Goal: Task Accomplishment & Management: Manage account settings

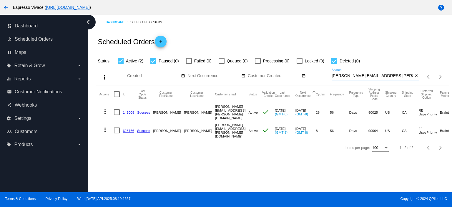
drag, startPoint x: 383, startPoint y: 74, endPoint x: 325, endPoint y: 74, distance: 58.6
click at [325, 74] on div "more_vert Aug Jan Feb Mar [DATE]" at bounding box center [272, 74] width 352 height 21
paste input "reessteven919"
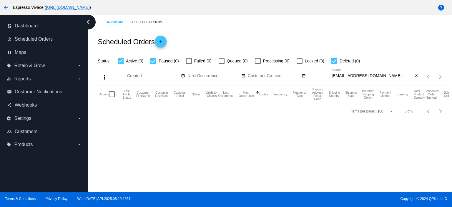
drag, startPoint x: 396, startPoint y: 79, endPoint x: 390, endPoint y: 76, distance: 7.2
click at [391, 77] on div "reessteven919@gmail.com Search" at bounding box center [373, 74] width 82 height 11
drag, startPoint x: 360, startPoint y: 73, endPoint x: 295, endPoint y: 70, distance: 65.4
click at [297, 70] on div "more_vert Aug Jan Feb Mar Apr 1" at bounding box center [272, 74] width 352 height 21
type input "Rees"
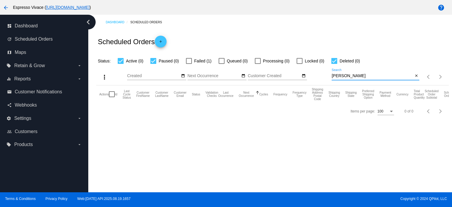
click at [192, 60] on label "Failed (1)" at bounding box center [199, 60] width 26 height 7
click at [189, 64] on input "Failed (1)" at bounding box center [189, 64] width 0 height 0
checkbox input "true"
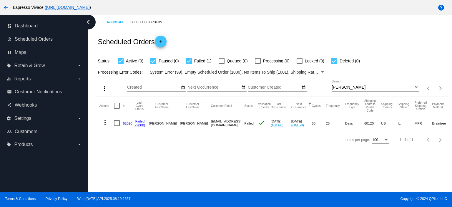
click at [129, 122] on link "62020" at bounding box center [127, 123] width 9 height 4
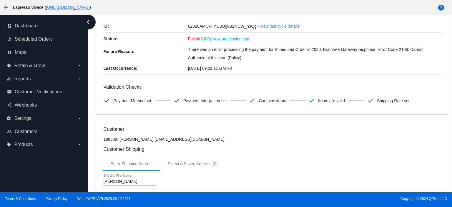
scroll to position [29, 0]
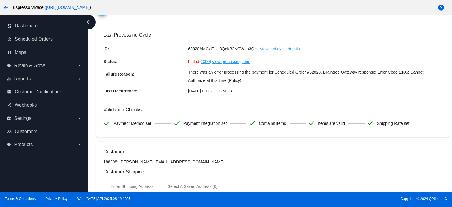
drag, startPoint x: 189, startPoint y: 162, endPoint x: 144, endPoint y: 162, distance: 45.0
click at [144, 162] on p "188308: Steven Rees sfrees1949@gmail.com" at bounding box center [272, 161] width 338 height 5
copy p "sfrees1949@gmail.com"
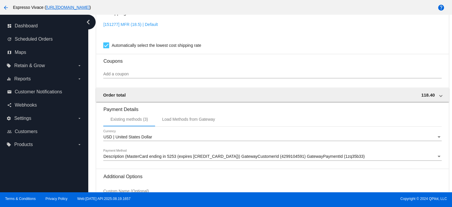
scroll to position [569, 0]
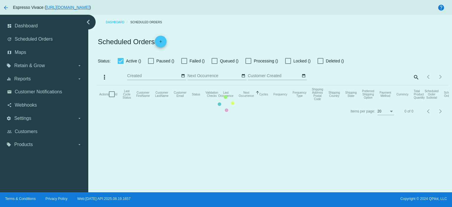
checkbox input "true"
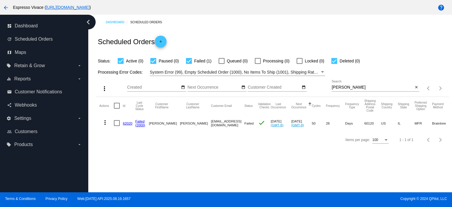
click at [106, 123] on mat-icon "more_vert" at bounding box center [105, 122] width 7 height 7
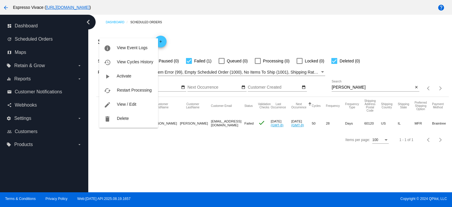
click at [158, 155] on div at bounding box center [226, 103] width 452 height 207
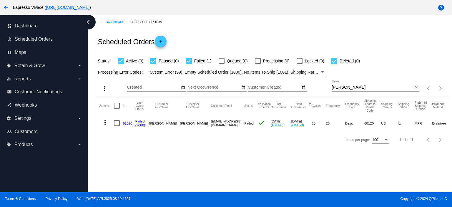
click at [105, 122] on mat-icon "more_vert" at bounding box center [105, 122] width 7 height 7
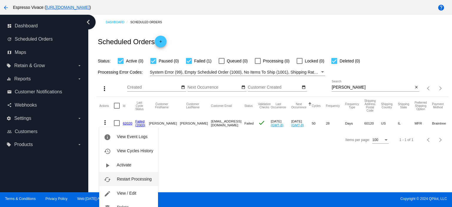
click at [132, 178] on span "Restart Processing" at bounding box center [134, 179] width 35 height 5
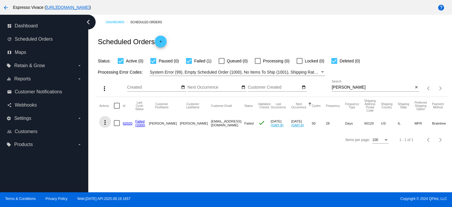
click at [105, 120] on mat-icon "more_vert" at bounding box center [105, 122] width 7 height 7
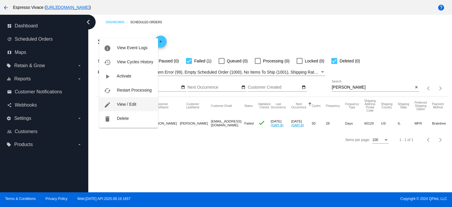
click at [132, 105] on span "View / Edit" at bounding box center [126, 104] width 19 height 5
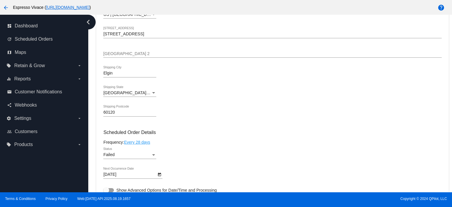
scroll to position [294, 0]
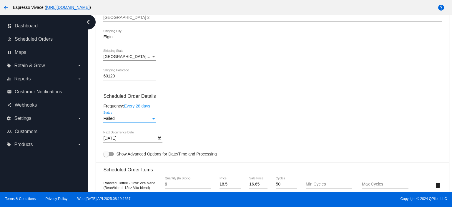
click at [133, 120] on div "Failed" at bounding box center [127, 118] width 48 height 5
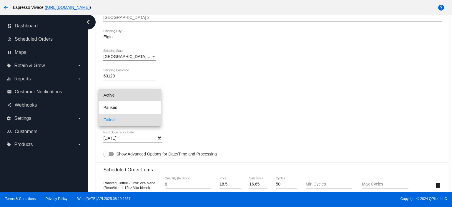
click at [128, 98] on span "Active" at bounding box center [129, 95] width 53 height 12
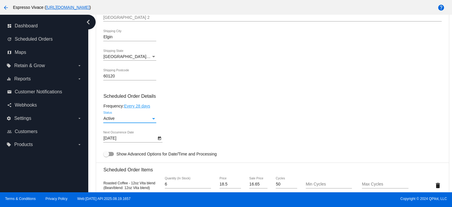
click at [126, 139] on body "arrow_back Espresso Vivace ( https://espressovivace.com ) help dashboard Dashbo…" at bounding box center [226, 103] width 452 height 207
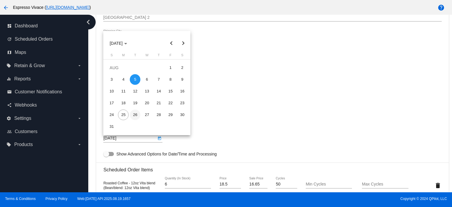
click at [135, 115] on div "26" at bounding box center [135, 114] width 11 height 11
type input "8/26/2025"
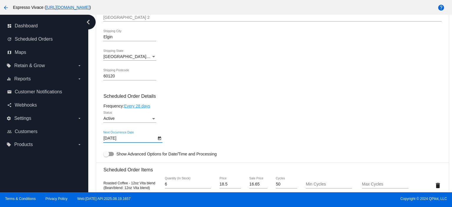
click at [109, 154] on div at bounding box center [106, 154] width 6 height 6
click at [106, 156] on input "Show Advanced Options for Date/Time and Processing" at bounding box center [106, 156] width 0 height 0
checkbox input "true"
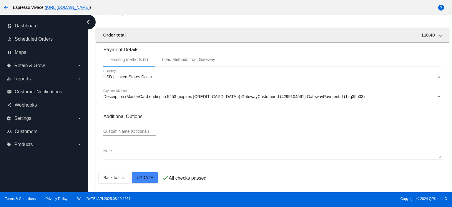
scroll to position [702, 0]
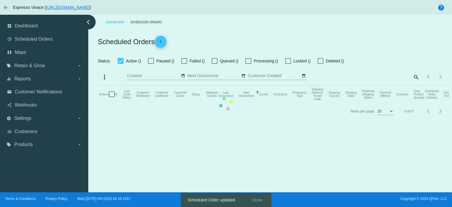
checkbox input "true"
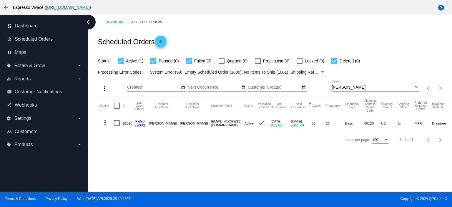
click at [104, 122] on mat-icon "more_vert" at bounding box center [105, 122] width 7 height 7
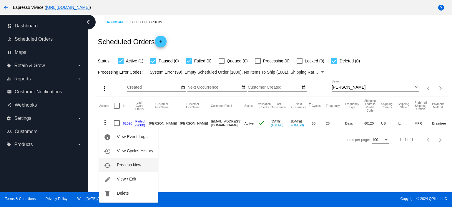
click at [132, 162] on span "Process Now" at bounding box center [129, 164] width 24 height 5
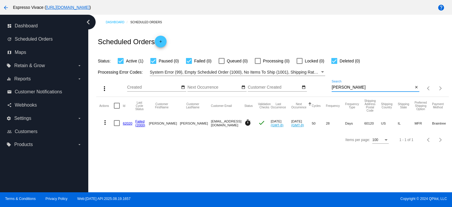
drag, startPoint x: 359, startPoint y: 87, endPoint x: 323, endPoint y: 85, distance: 36.5
click at [323, 85] on div "more_vert Aug Jan Feb Mar Apr 1" at bounding box center [272, 86] width 352 height 21
paste input "[PERSON_NAME][EMAIL_ADDRESS][DOMAIN_NAME]"
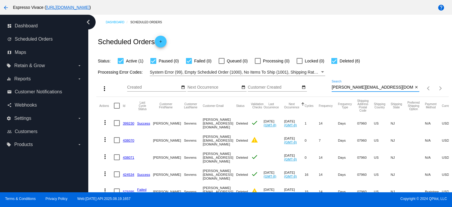
type input "[PERSON_NAME][EMAIL_ADDRESS][DOMAIN_NAME]"
click at [332, 59] on div at bounding box center [334, 61] width 6 height 6
click at [334, 64] on input "Deleted (6)" at bounding box center [334, 64] width 0 height 0
checkbox input "false"
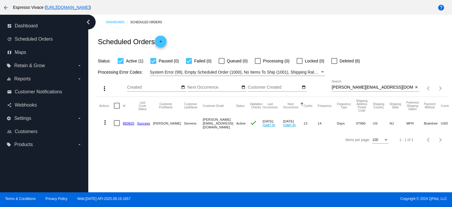
click at [131, 122] on link "850825" at bounding box center [128, 123] width 11 height 4
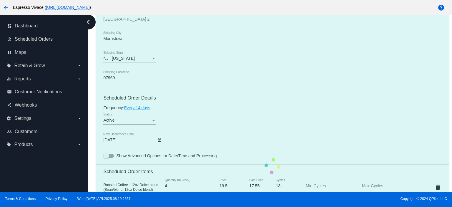
scroll to position [294, 0]
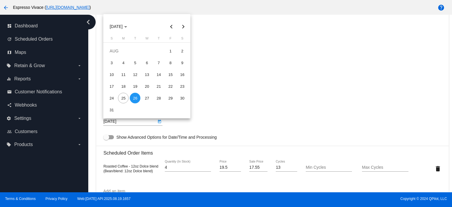
click at [121, 123] on body "arrow_back Espresso Vivace ( https://espressovivace.com ) help dashboard Dashbo…" at bounding box center [226, 103] width 452 height 207
click at [125, 100] on div "25" at bounding box center [123, 98] width 11 height 11
type input "8/25/2025"
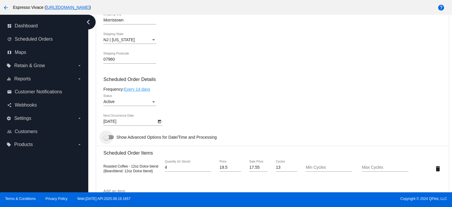
click at [109, 138] on div at bounding box center [106, 137] width 6 height 6
click at [106, 139] on input "Show Advanced Options for Date/Time and Processing" at bounding box center [106, 139] width 0 height 0
checkbox input "true"
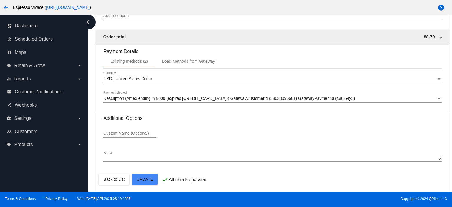
scroll to position [686, 0]
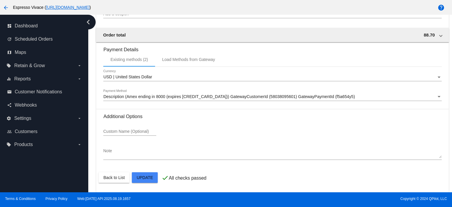
click at [148, 183] on mat-card-actions "Back to List Update" at bounding box center [273, 177] width 348 height 15
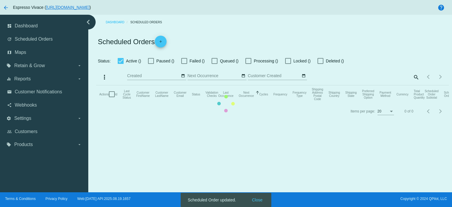
checkbox input "true"
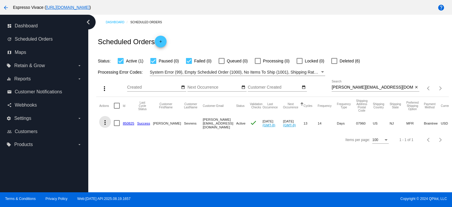
click at [105, 124] on mat-icon "more_vert" at bounding box center [105, 122] width 7 height 7
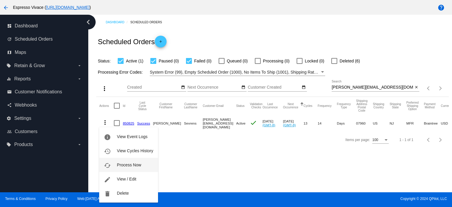
click at [132, 161] on button "cached Process Now" at bounding box center [128, 165] width 59 height 14
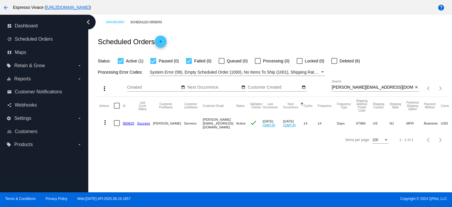
click at [129, 123] on link "850825" at bounding box center [128, 123] width 11 height 4
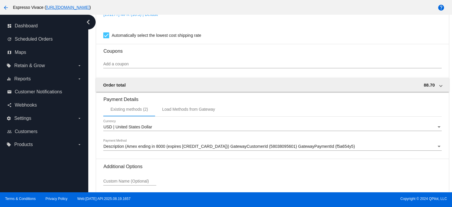
scroll to position [552, 0]
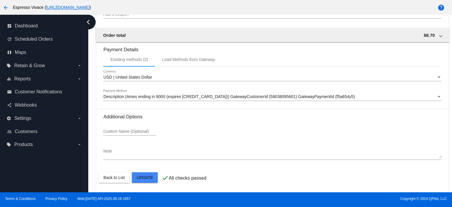
drag, startPoint x: 130, startPoint y: 149, endPoint x: 130, endPoint y: 152, distance: 3.3
click at [130, 150] on textarea "Note" at bounding box center [272, 153] width 338 height 9
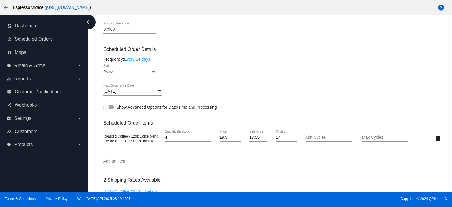
scroll to position [317, 0]
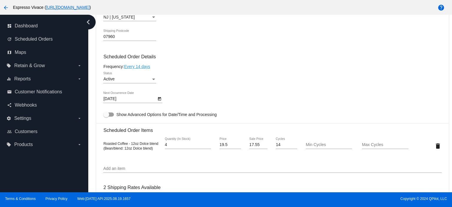
type textarea "Ship Mondays"
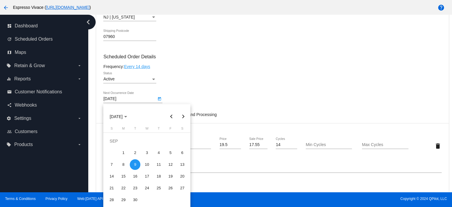
click at [128, 101] on body "arrow_back Espresso Vivace ( https://espressovivace.com ) help dashboard Dashbo…" at bounding box center [226, 103] width 452 height 207
click at [167, 117] on button "Previous month" at bounding box center [171, 117] width 12 height 12
click at [183, 116] on button "Next month" at bounding box center [183, 117] width 12 height 12
click at [124, 163] on div "8" at bounding box center [123, 164] width 11 height 11
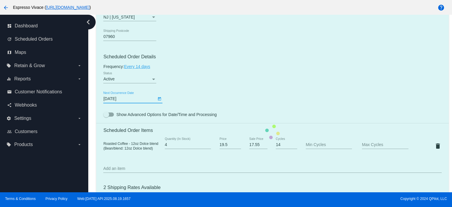
type input "9/8/2025"
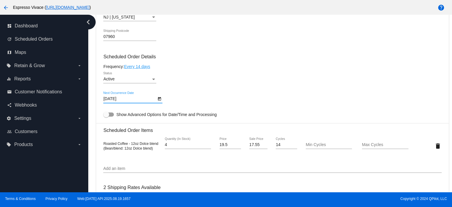
click at [110, 118] on label "Show Advanced Options for Date/Time and Processing" at bounding box center [159, 114] width 113 height 7
click at [106, 117] on input "Show Advanced Options for Date/Time and Processing" at bounding box center [106, 117] width 0 height 0
checkbox input "true"
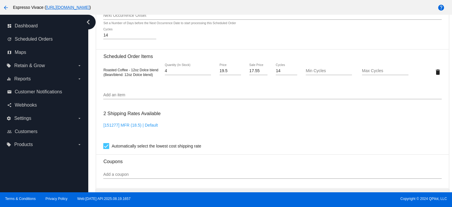
scroll to position [686, 0]
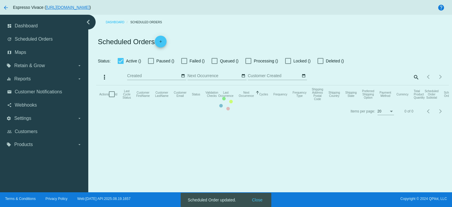
checkbox input "true"
